Goal: Answer question/provide support

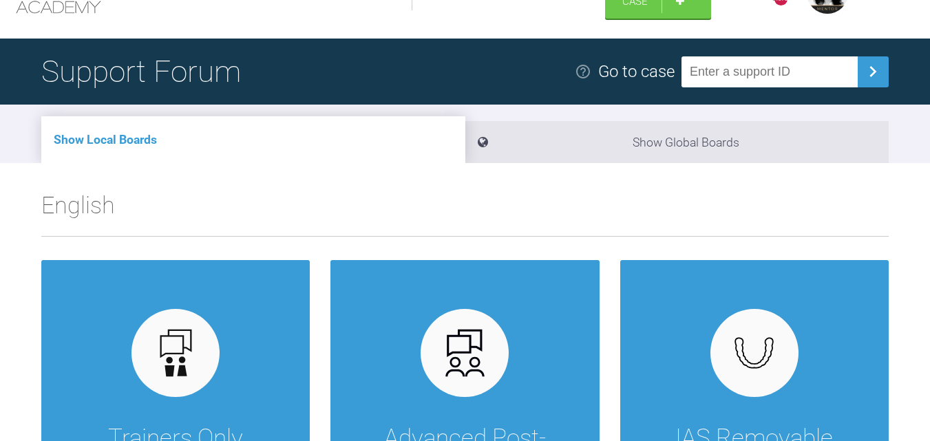
scroll to position [275, 0]
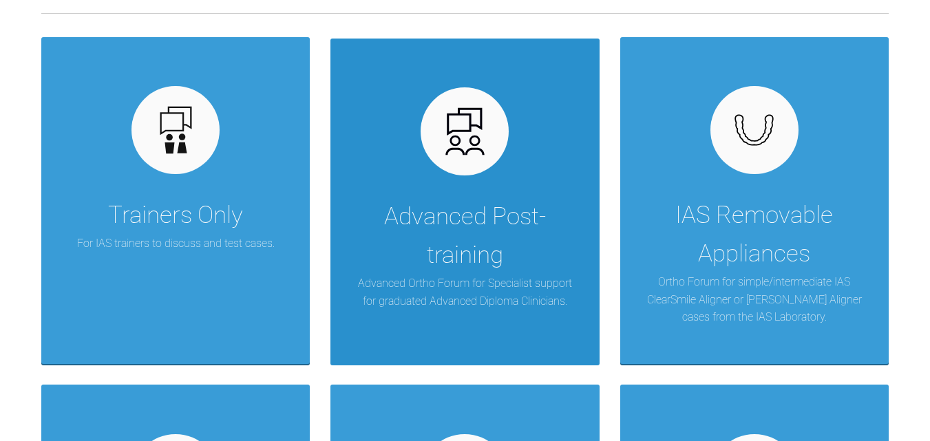
click at [556, 145] on div "Advanced Post-training Advanced Ortho Forum for Specialist support for graduate…" at bounding box center [465, 203] width 269 height 328
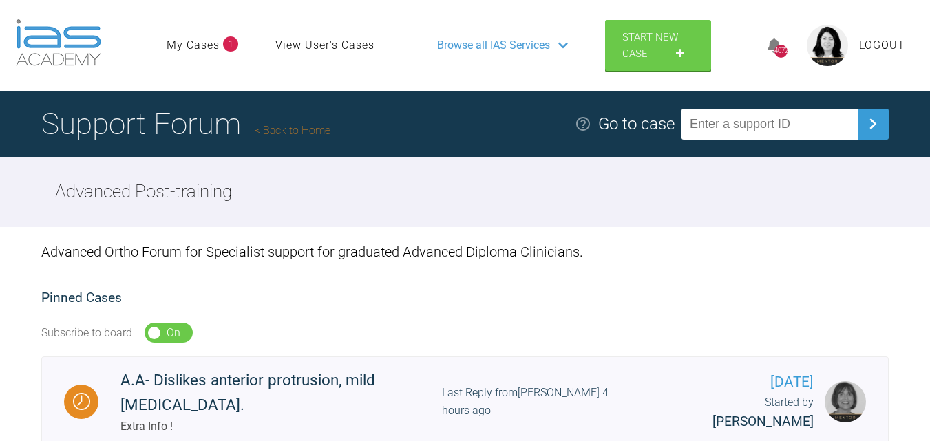
click at [207, 41] on link "My Cases" at bounding box center [193, 46] width 53 height 18
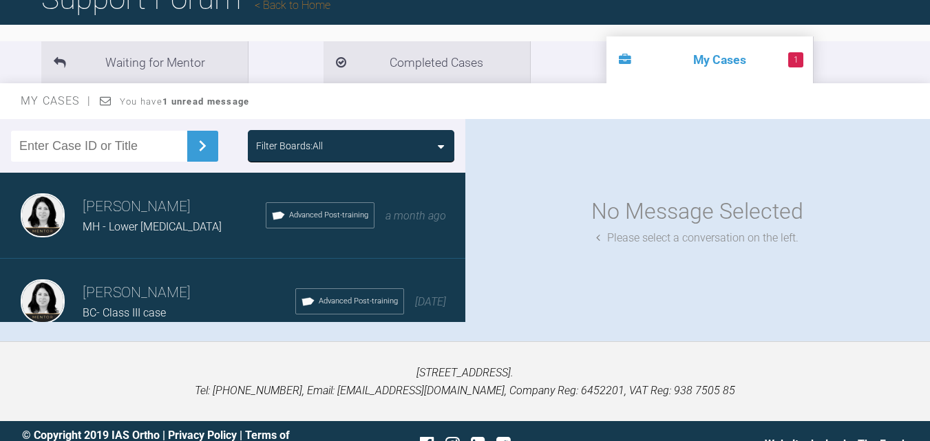
scroll to position [152, 0]
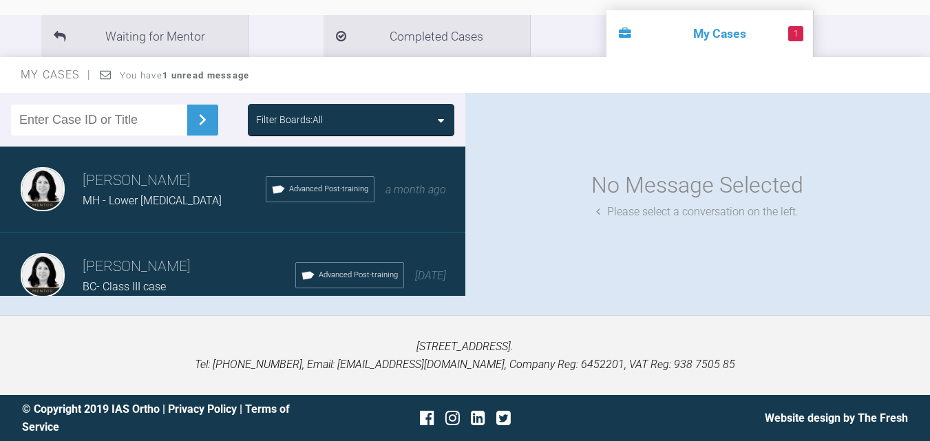
click at [151, 267] on h3 "[PERSON_NAME]" at bounding box center [189, 267] width 213 height 23
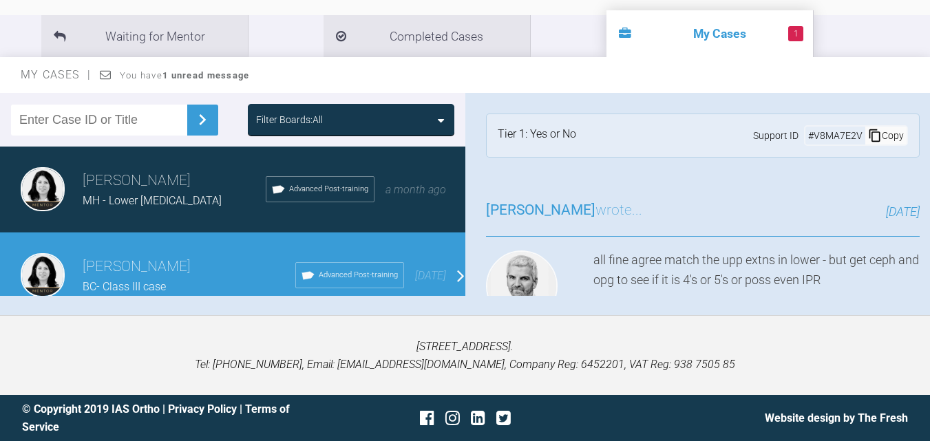
click at [151, 267] on h3 "[PERSON_NAME]" at bounding box center [189, 267] width 213 height 23
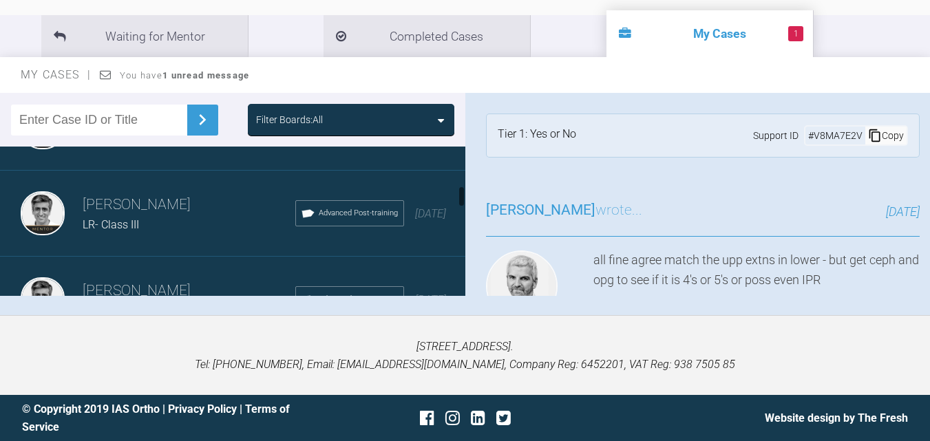
scroll to position [275, 0]
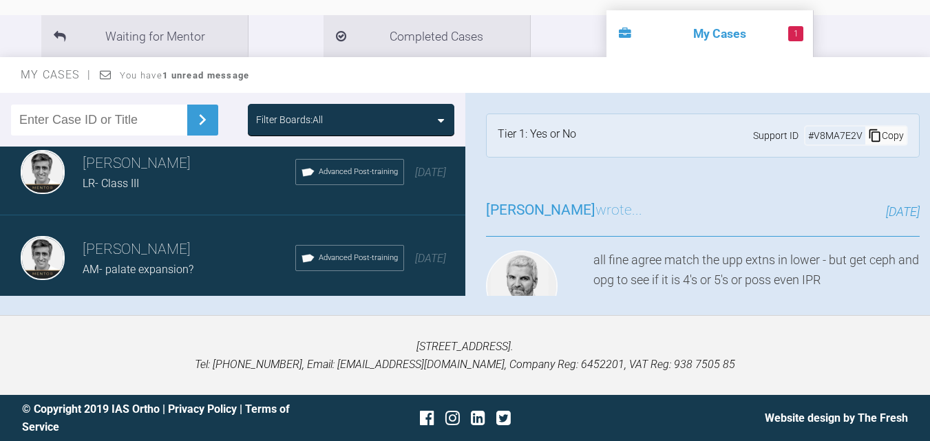
click at [157, 192] on div "LR- Class III" at bounding box center [189, 184] width 213 height 18
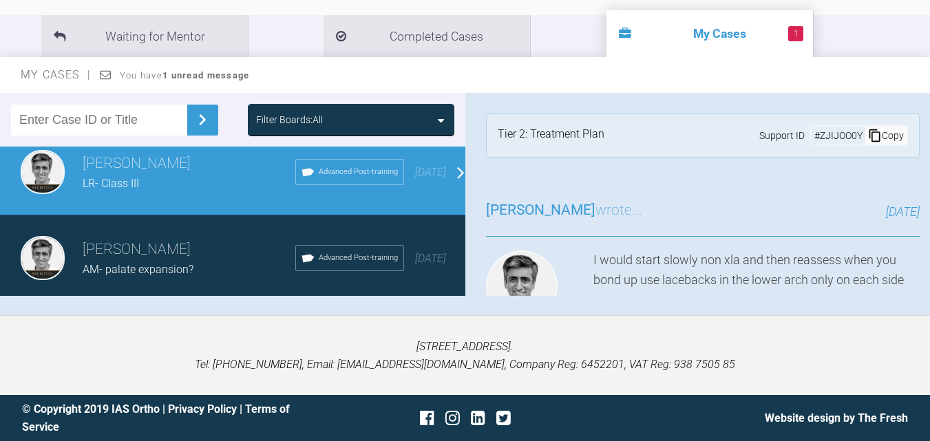
click at [157, 188] on div "LR- Class III" at bounding box center [189, 184] width 213 height 18
click at [157, 187] on div "LR- Class III" at bounding box center [189, 184] width 213 height 18
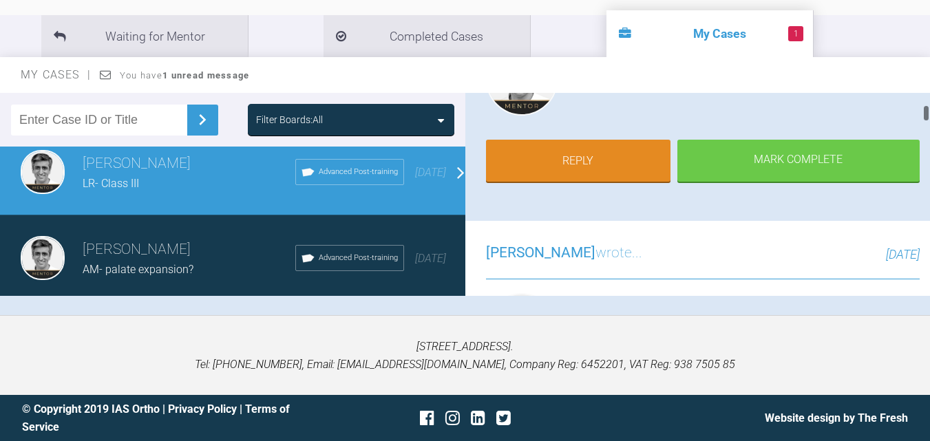
scroll to position [138, 0]
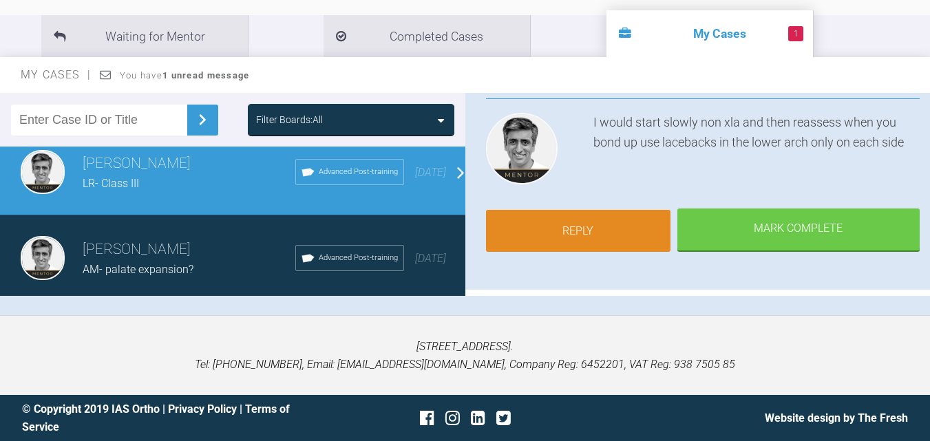
click at [606, 229] on link "Reply" at bounding box center [578, 231] width 185 height 43
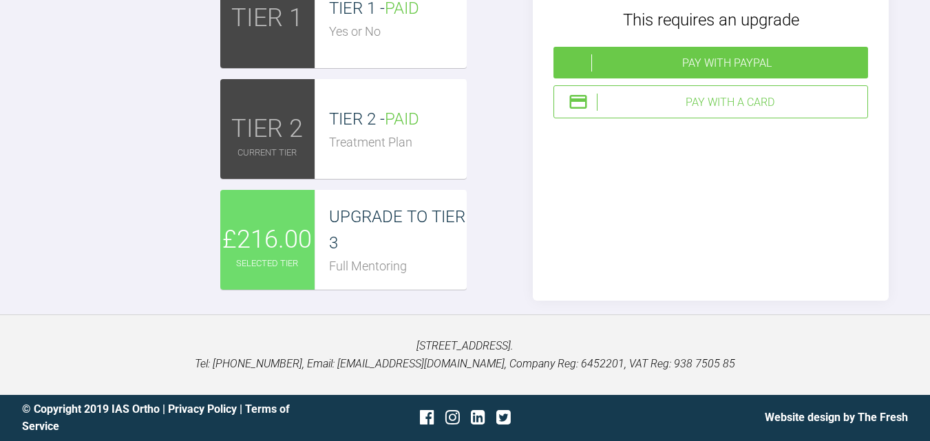
scroll to position [5080, 0]
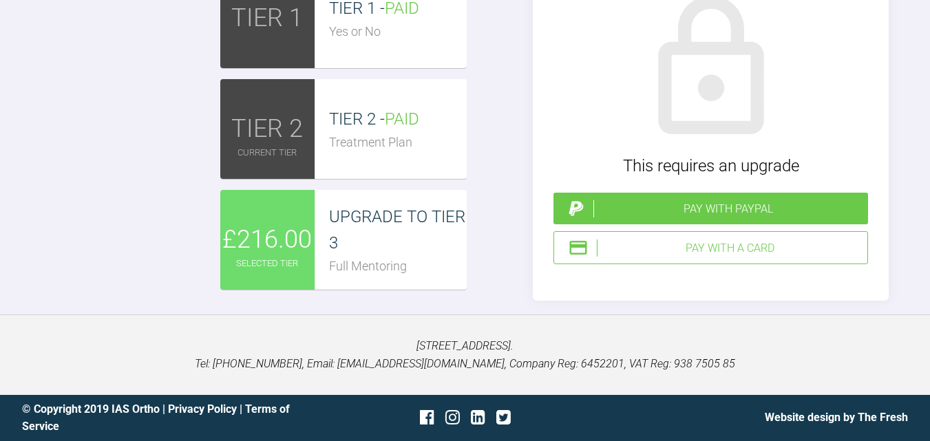
click at [643, 264] on div "Pay with a Card" at bounding box center [711, 247] width 315 height 33
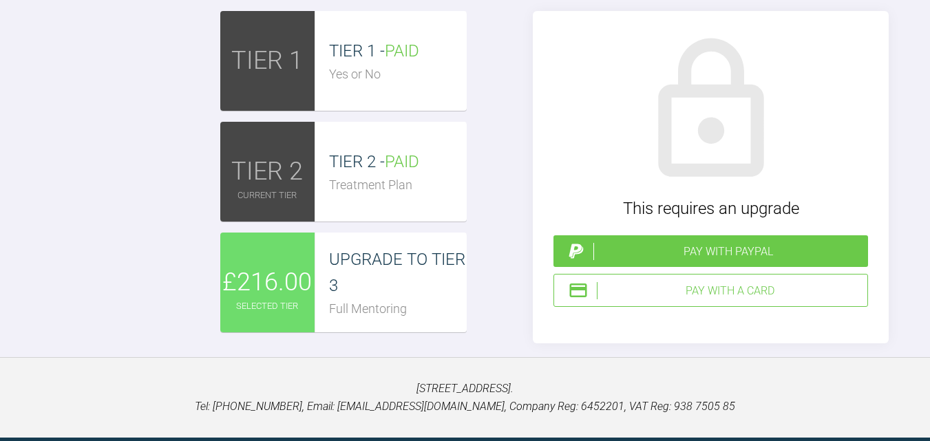
scroll to position [4805, 0]
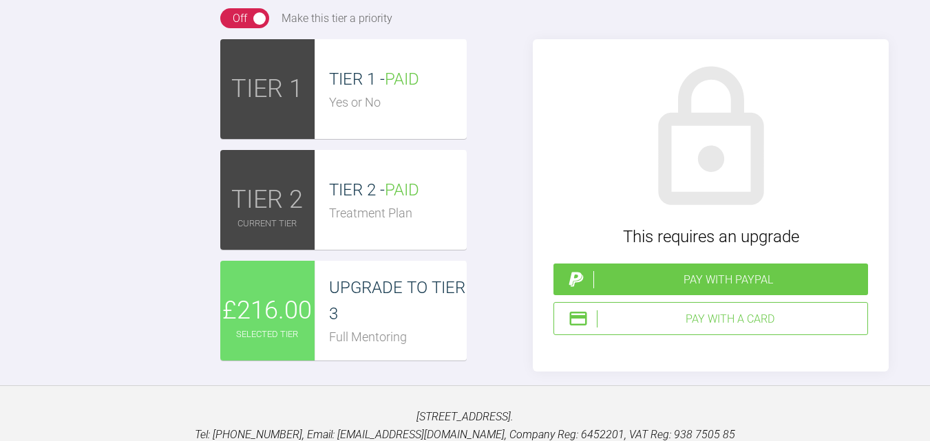
drag, startPoint x: 240, startPoint y: 179, endPoint x: 233, endPoint y: 178, distance: 6.9
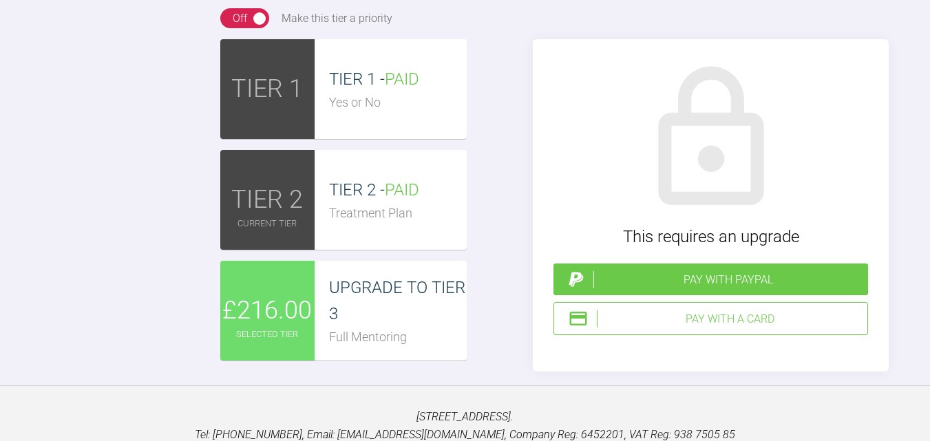
drag, startPoint x: 430, startPoint y: 216, endPoint x: 384, endPoint y: 218, distance: 45.5
drag, startPoint x: 530, startPoint y: 214, endPoint x: 523, endPoint y: 216, distance: 8.1
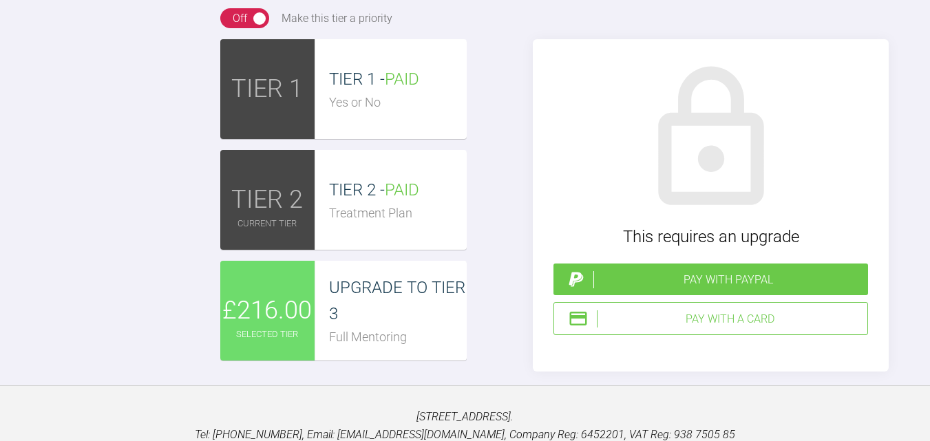
drag, startPoint x: 460, startPoint y: 194, endPoint x: 448, endPoint y: 196, distance: 11.9
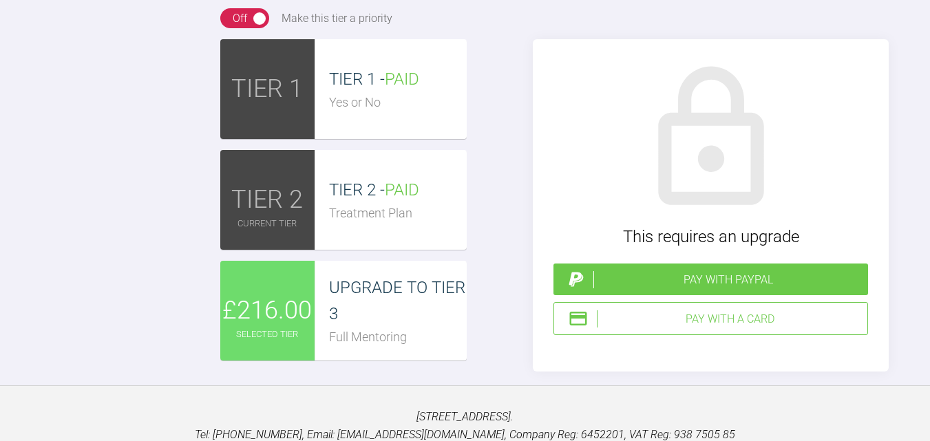
drag, startPoint x: 238, startPoint y: 226, endPoint x: 225, endPoint y: 226, distance: 12.4
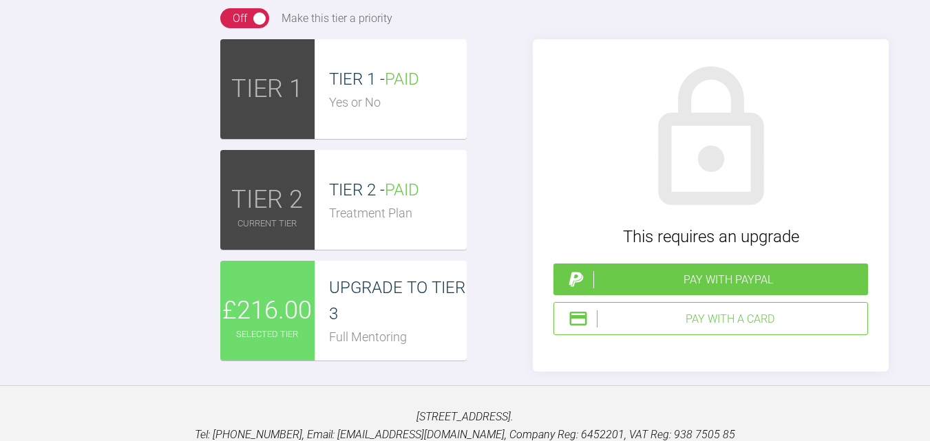
drag, startPoint x: 491, startPoint y: 175, endPoint x: 481, endPoint y: 171, distance: 10.2
type textarea "Hi [PERSON_NAME] Can you guide here please? I've managed to align well in the u…"
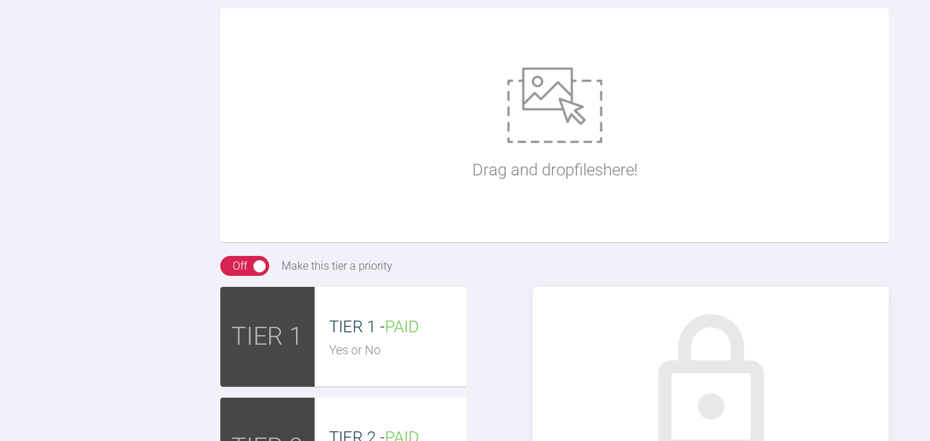
click at [555, 143] on img at bounding box center [555, 105] width 95 height 76
type input "C:\fakepath\IMG_8562.JPG"
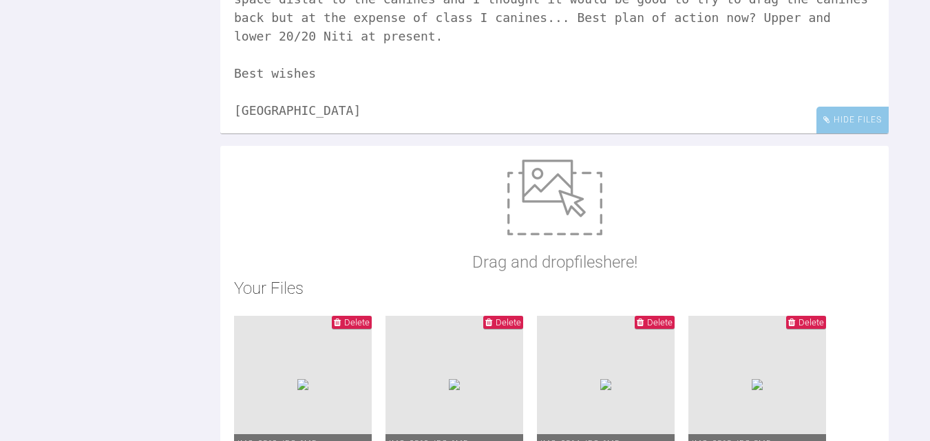
scroll to position [7, 0]
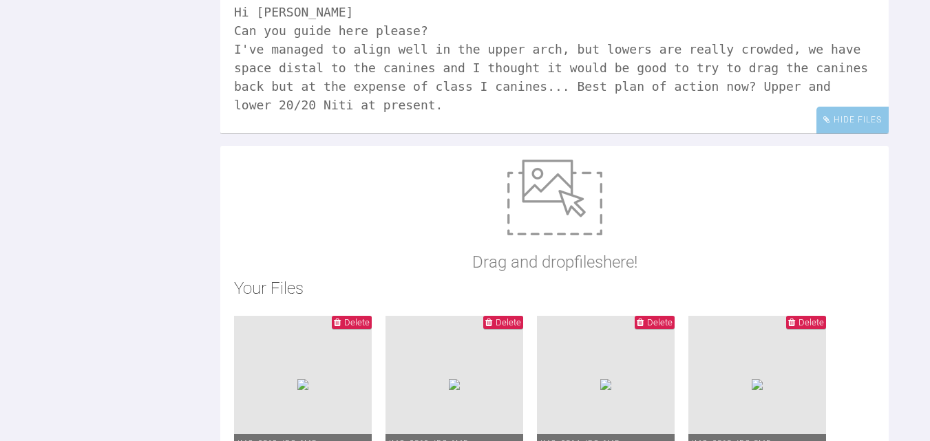
click at [437, 134] on textarea "Hi [PERSON_NAME] Can you guide here please? I've managed to align well in the u…" at bounding box center [554, 65] width 669 height 138
drag, startPoint x: 466, startPoint y: 364, endPoint x: 453, endPoint y: 364, distance: 12.4
click at [453, 134] on textarea "Hi [PERSON_NAME] Can you guide here please? I've managed to align well in the u…" at bounding box center [554, 65] width 669 height 138
click at [483, 134] on textarea "Hi [PERSON_NAME] Can you guide here please? I've managed to align well in the u…" at bounding box center [554, 65] width 669 height 138
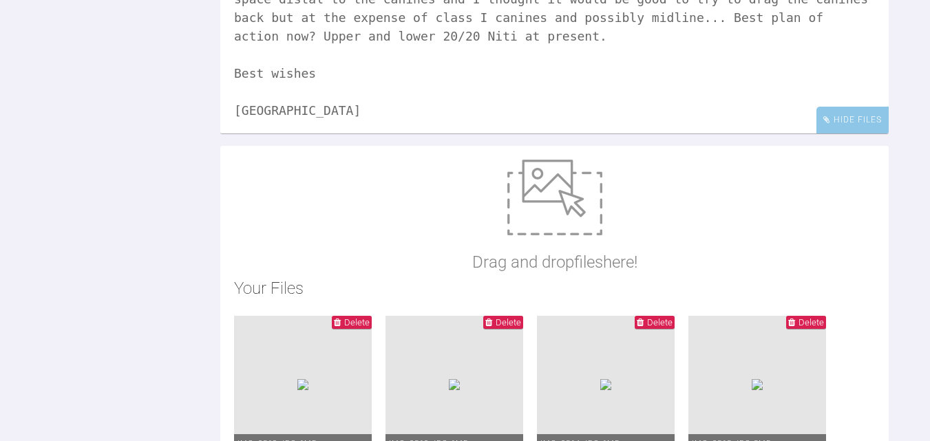
click at [307, 134] on textarea "Hi [PERSON_NAME] Can you guide here please? I've managed to align well in the u…" at bounding box center [554, 65] width 669 height 138
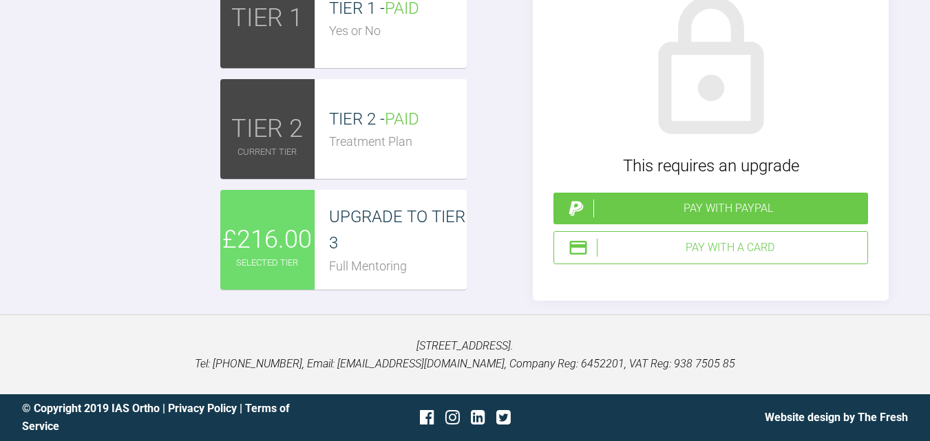
scroll to position [6095, 0]
type textarea "Hi [PERSON_NAME] Can you guide here please? I've managed to align well in the u…"
click at [631, 245] on div "Pay with a Card" at bounding box center [729, 248] width 265 height 18
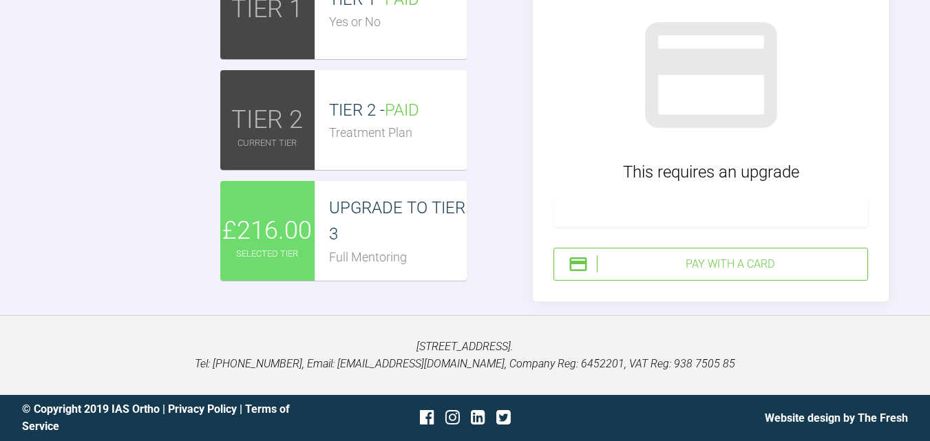
click at [631, 227] on div at bounding box center [711, 214] width 315 height 28
click at [659, 267] on div "Pay with a Card" at bounding box center [729, 265] width 265 height 18
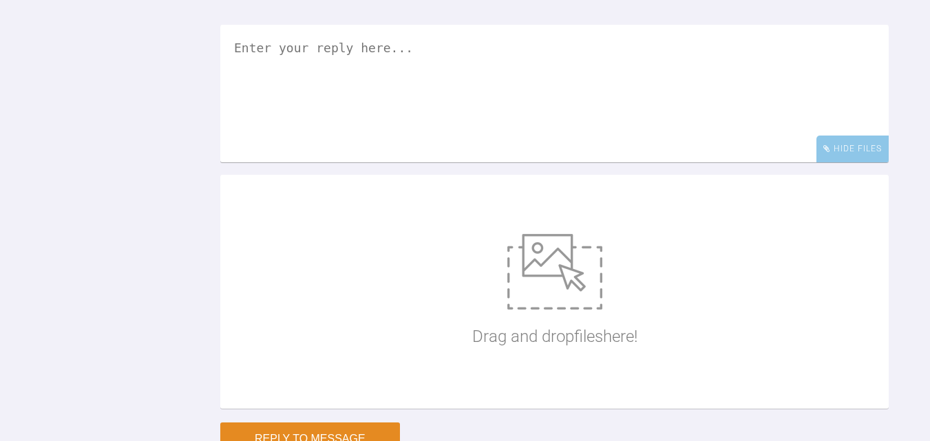
scroll to position [5157, 0]
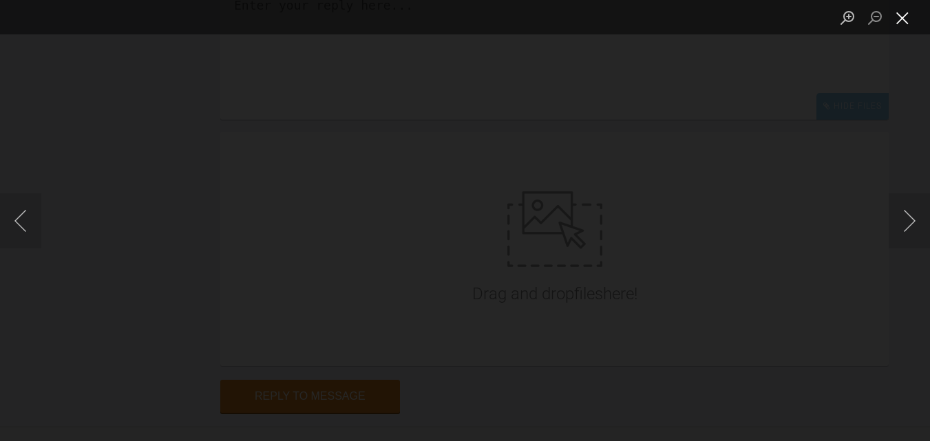
click at [899, 19] on button "Close lightbox" at bounding box center [903, 18] width 28 height 24
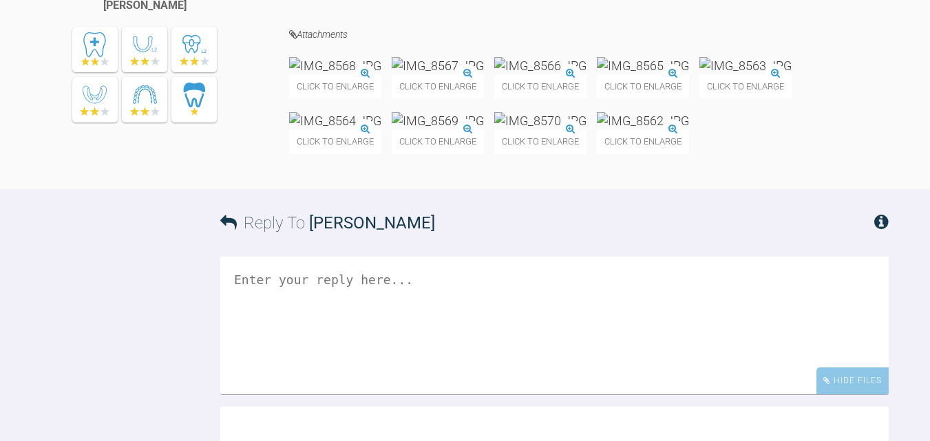
scroll to position [4881, 0]
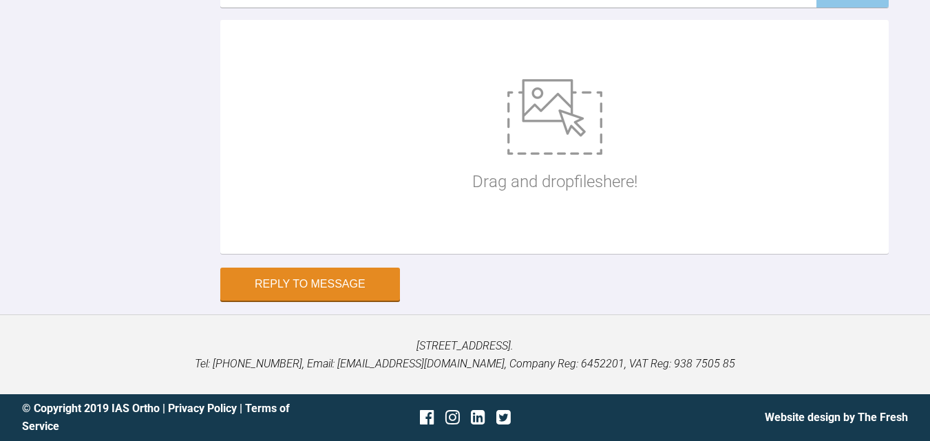
scroll to position [5501, 0]
